Goal: Find specific page/section: Find specific page/section

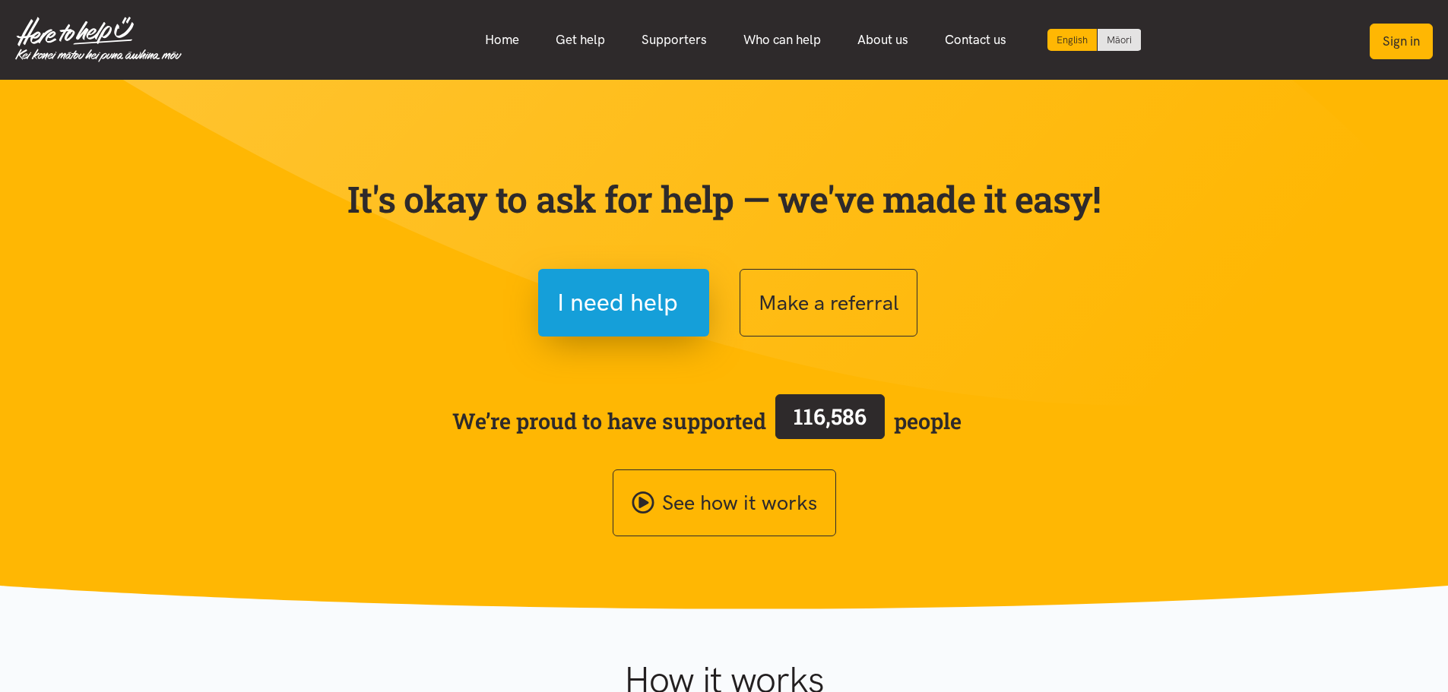
click at [1402, 49] on button "Sign in" at bounding box center [1401, 42] width 63 height 36
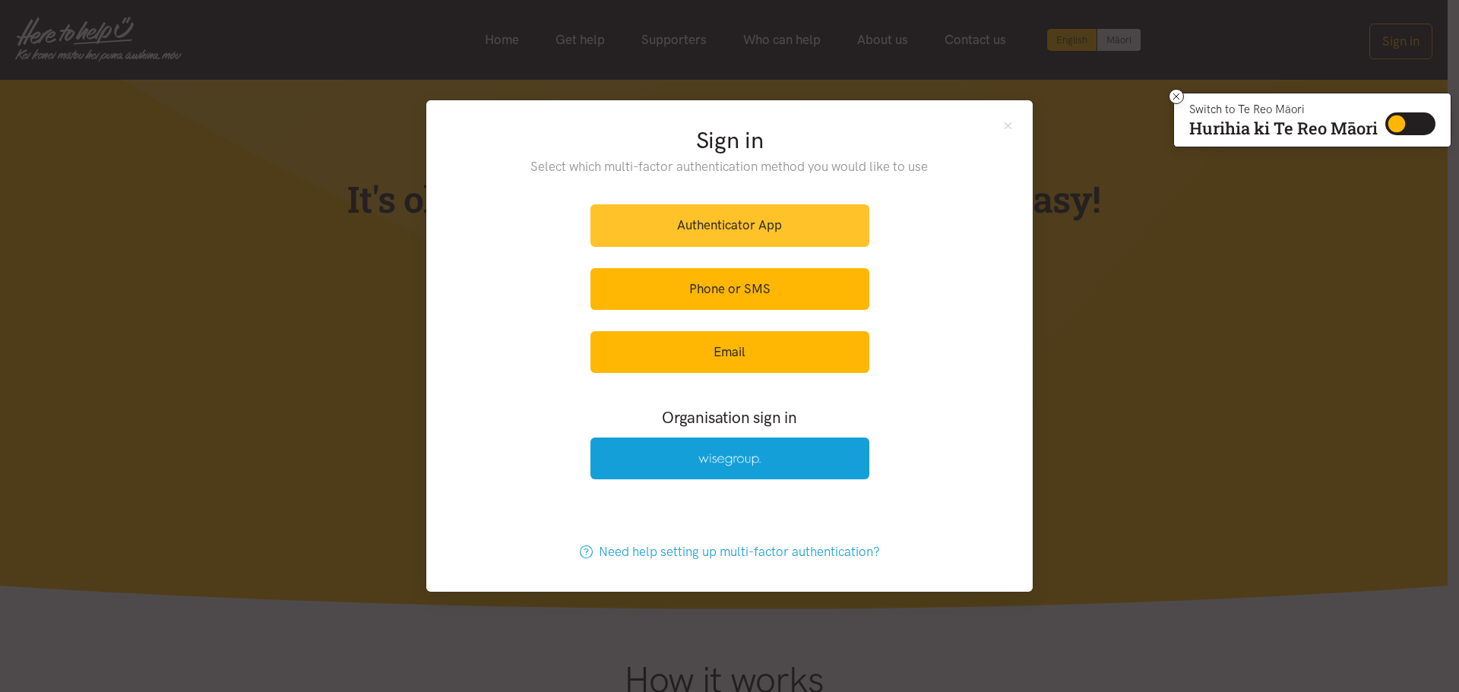
click at [706, 222] on link "Authenticator App" at bounding box center [730, 225] width 279 height 42
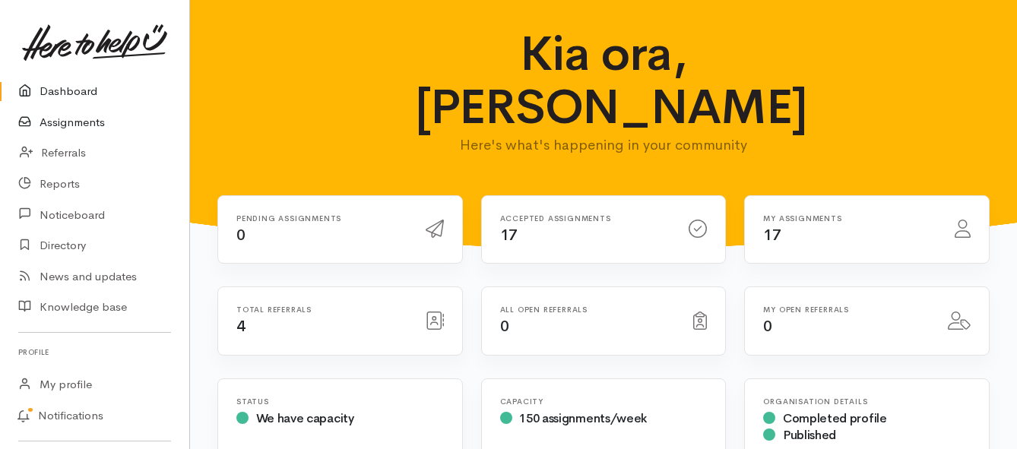
click at [80, 122] on link "Assignments" at bounding box center [94, 122] width 189 height 31
